Goal: Find specific page/section

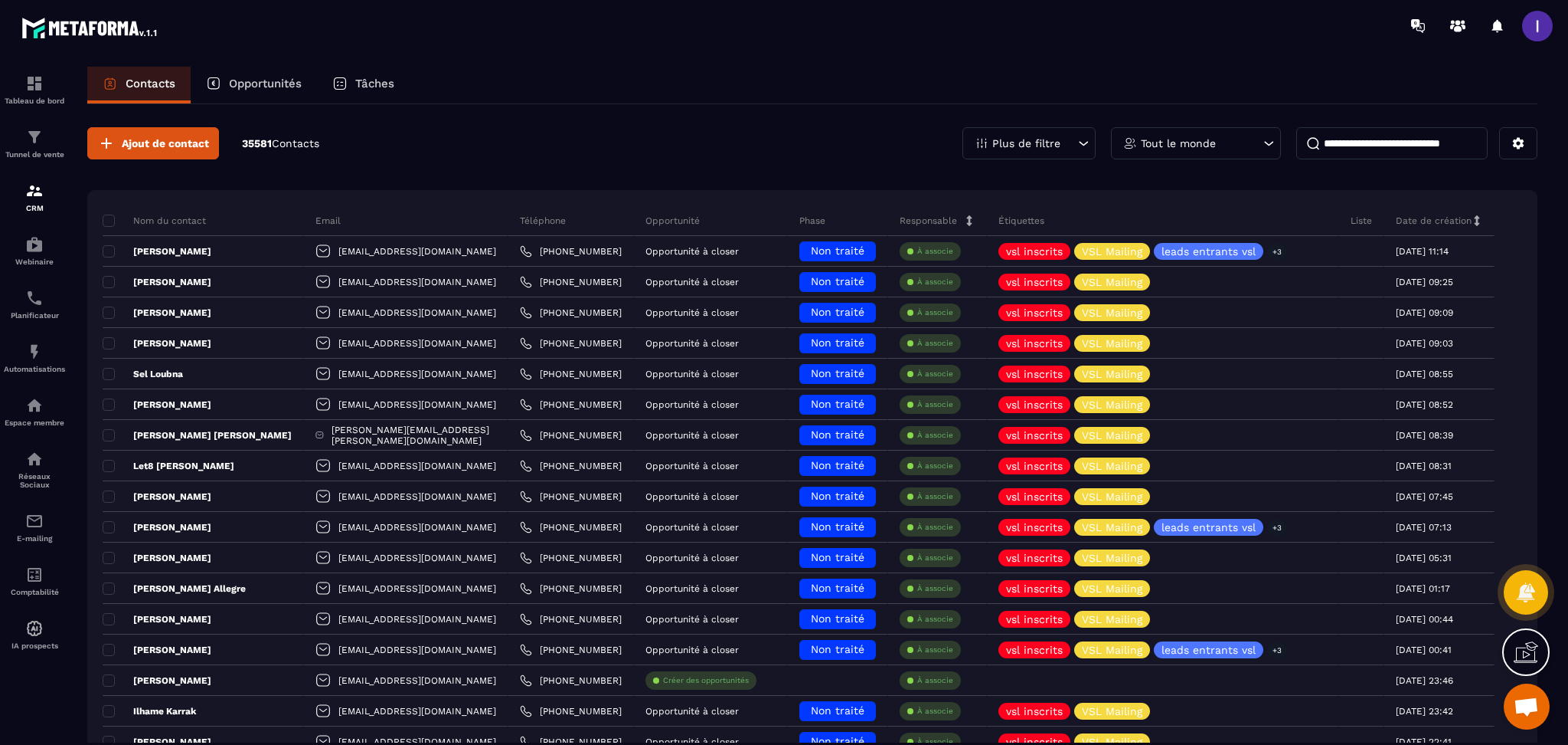
click at [274, 88] on p "Opportunités" at bounding box center [265, 83] width 73 height 14
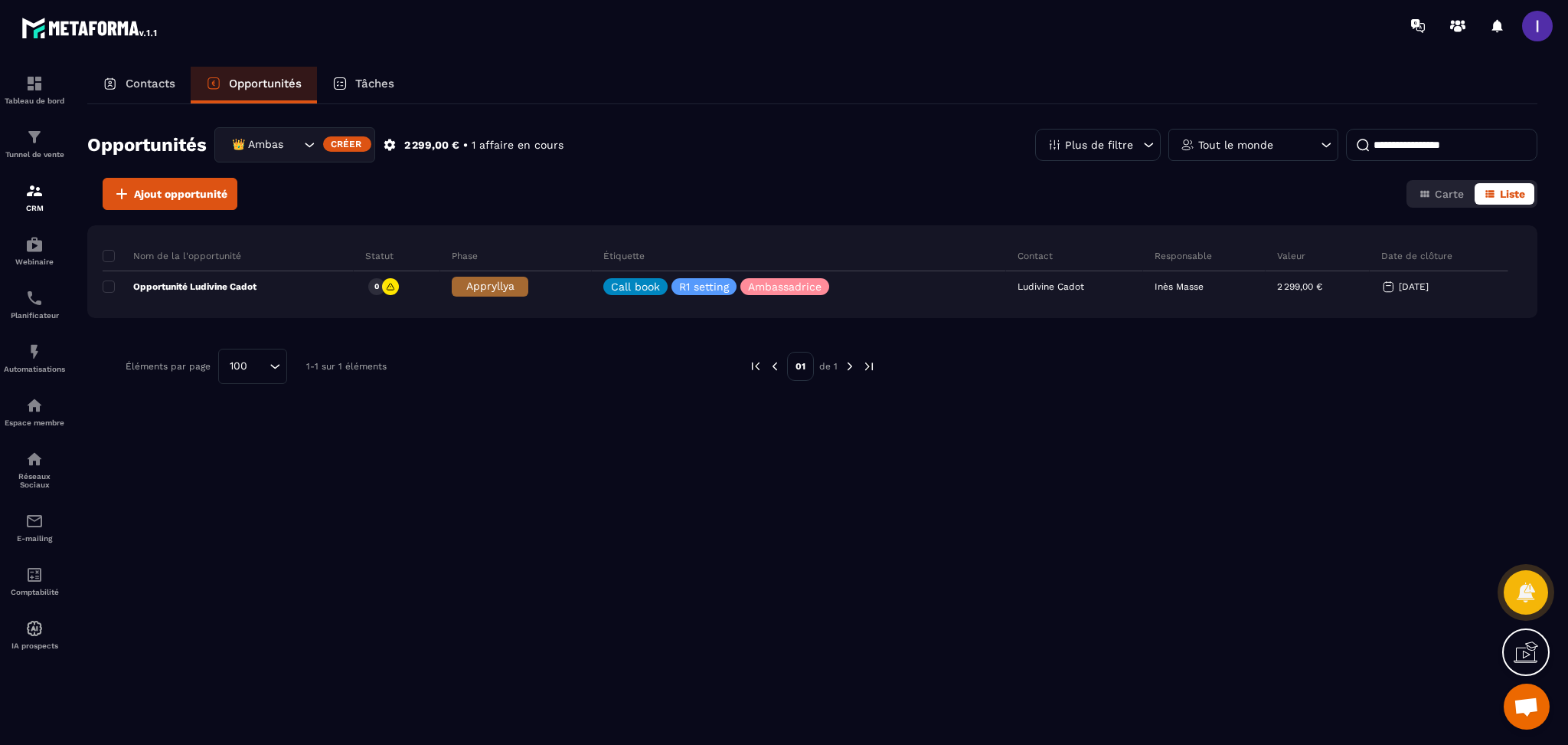
click at [267, 133] on div "👑 Ambassadrices" at bounding box center [295, 144] width 161 height 35
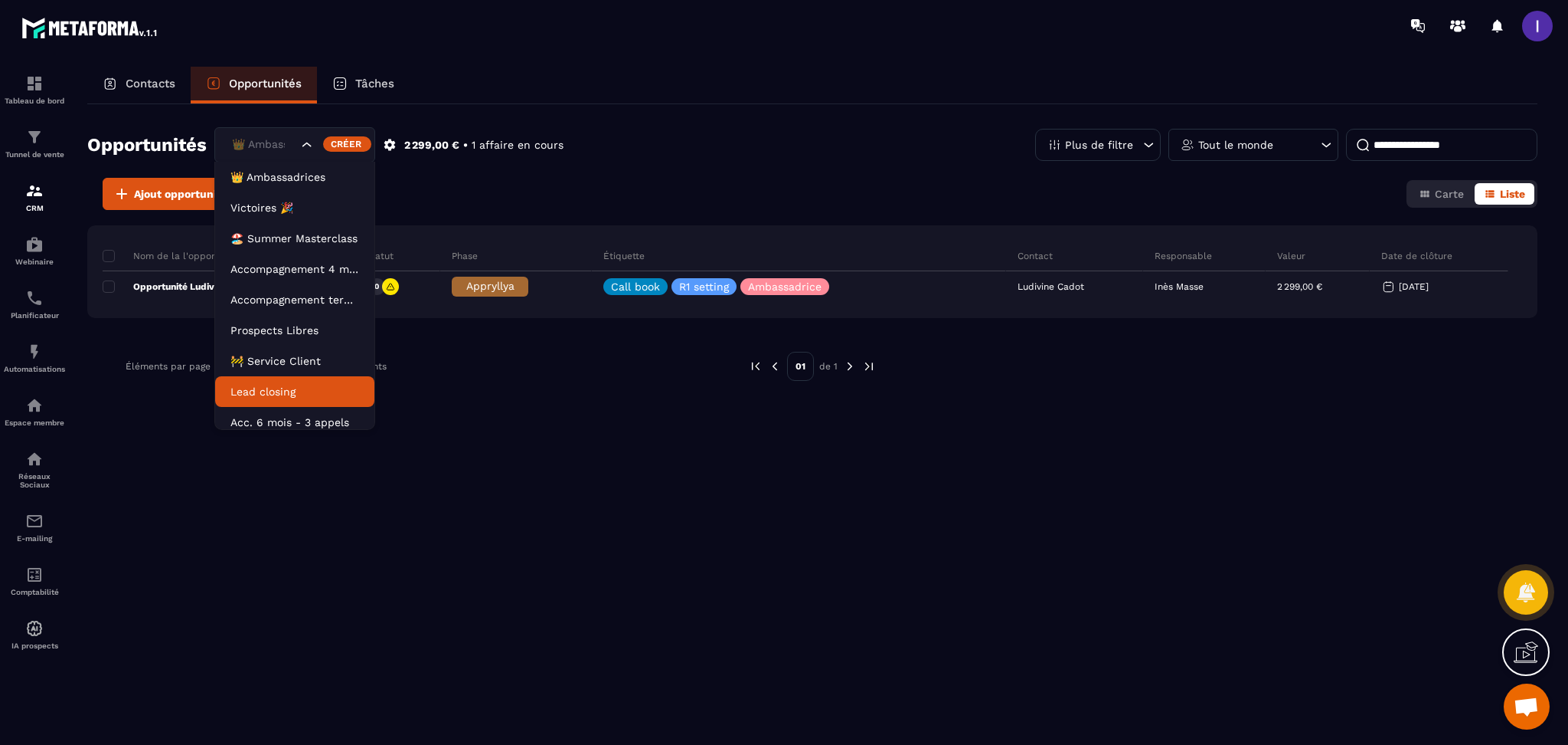
click at [271, 394] on p "Lead closing" at bounding box center [295, 391] width 129 height 15
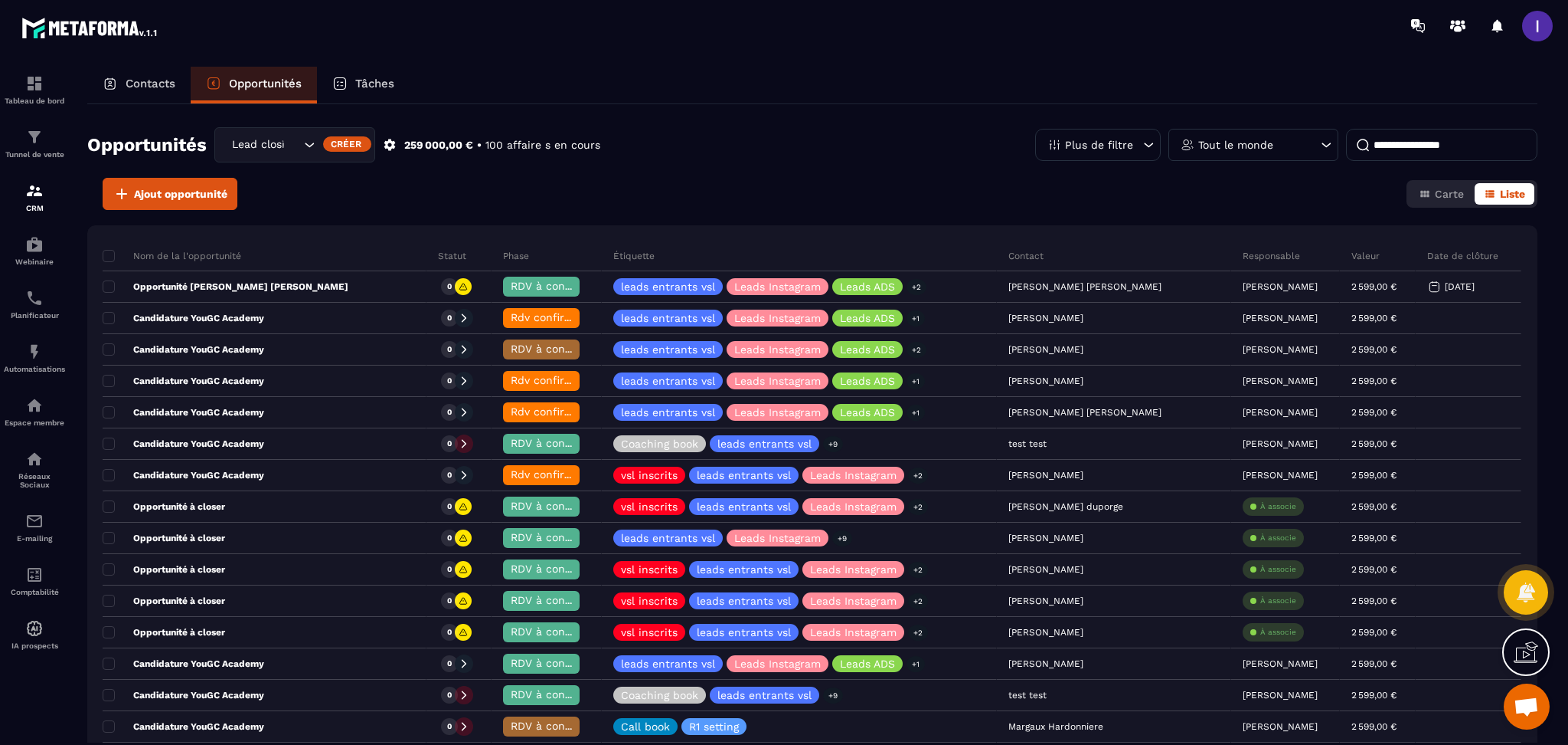
click at [288, 83] on p "Opportunités" at bounding box center [265, 83] width 73 height 14
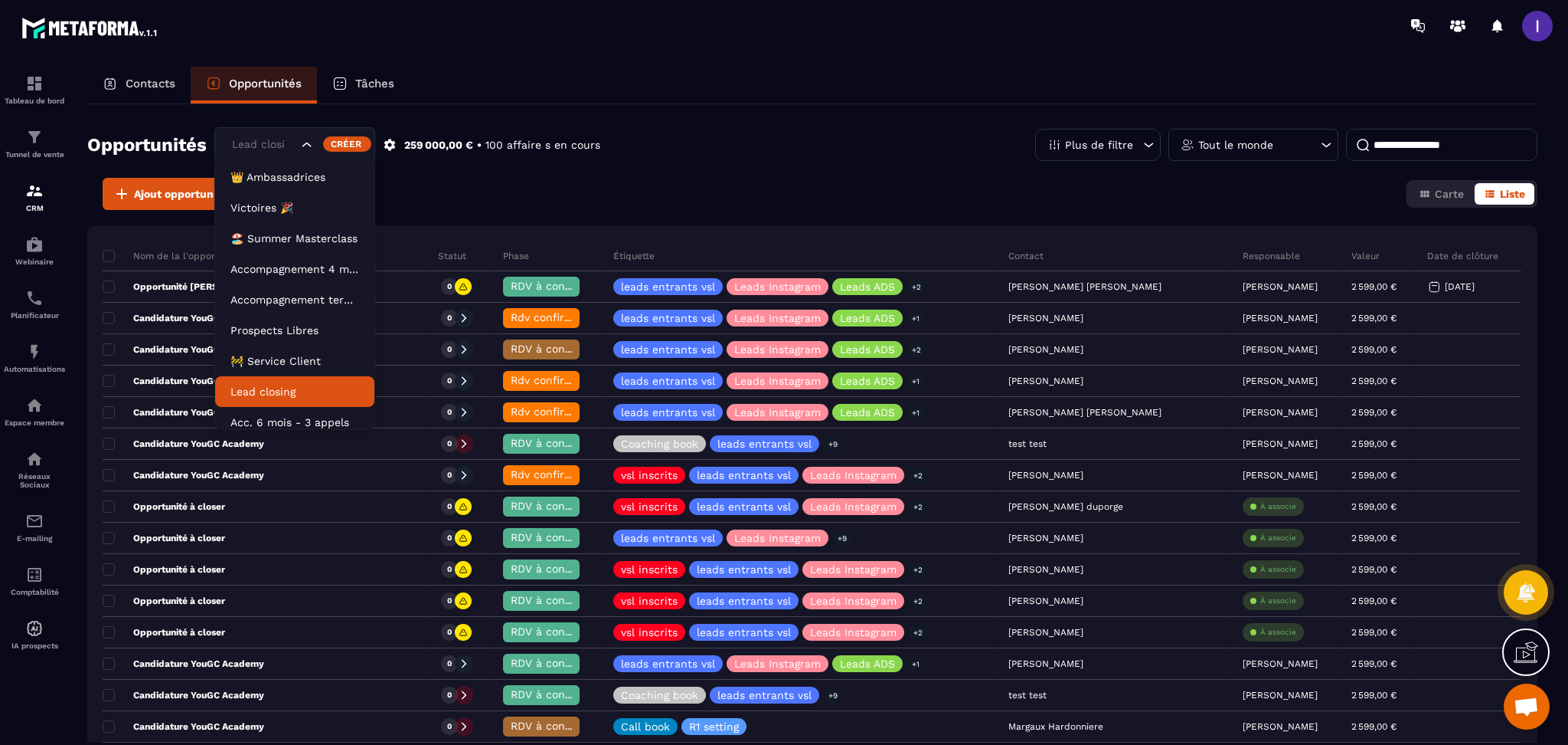
click at [253, 142] on div "Lead closing" at bounding box center [263, 144] width 73 height 17
click at [279, 336] on p "Prospects Libres" at bounding box center [295, 330] width 129 height 15
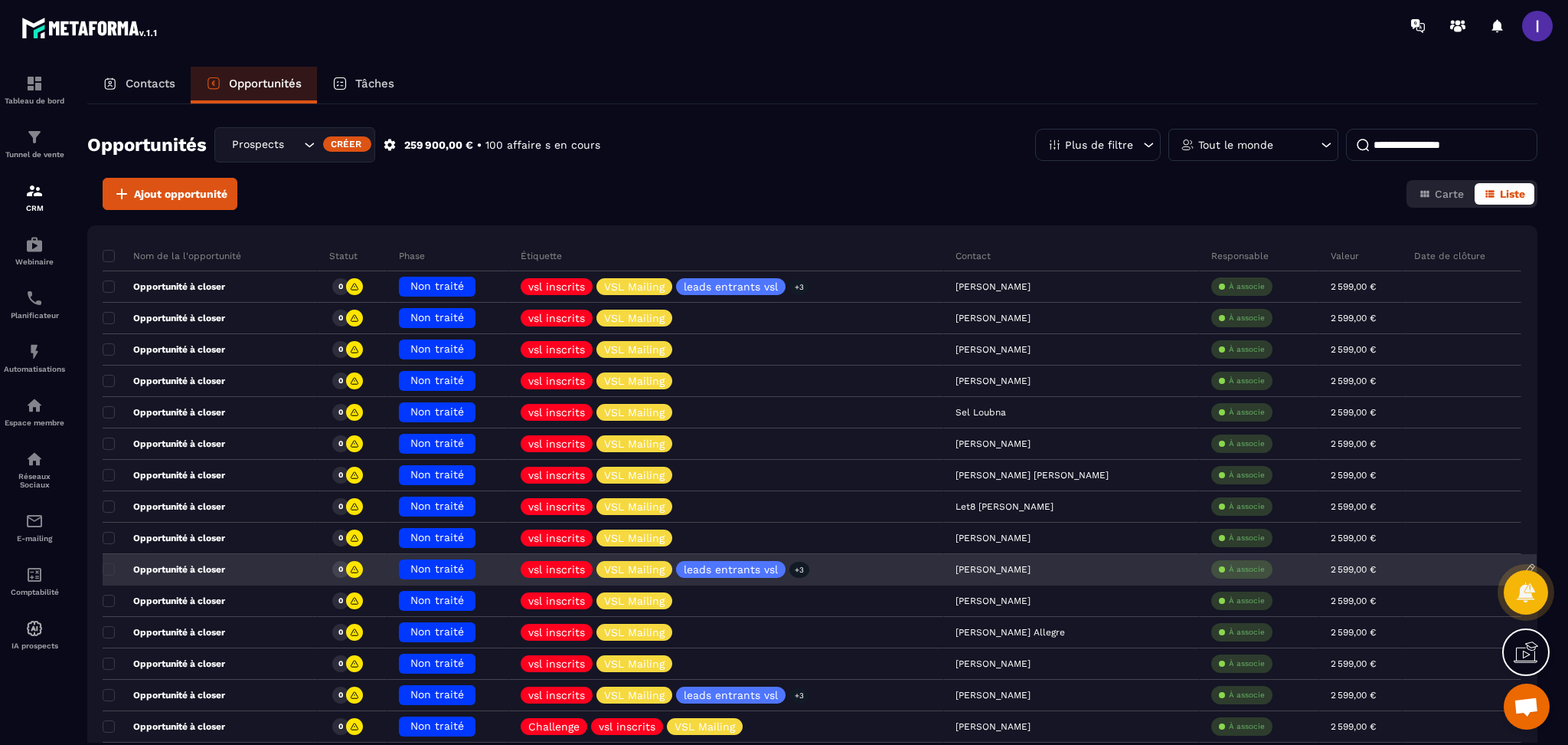
scroll to position [204, 0]
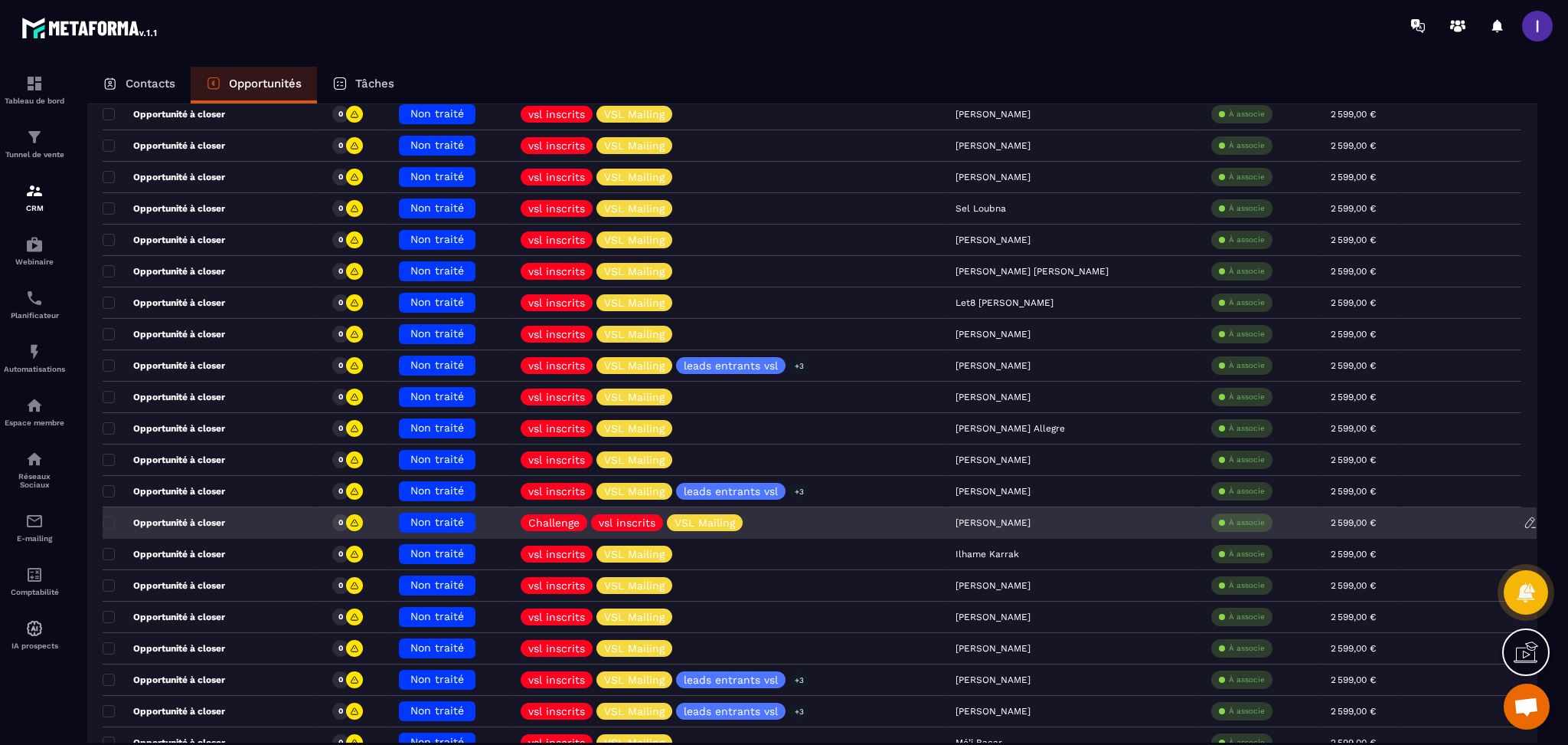
click at [202, 530] on div "Opportunité à closer" at bounding box center [210, 523] width 215 height 31
